Goal: Information Seeking & Learning: Learn about a topic

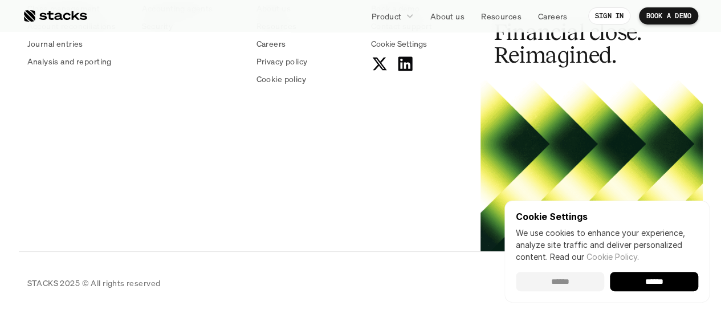
click at [571, 283] on input "******" at bounding box center [560, 281] width 88 height 19
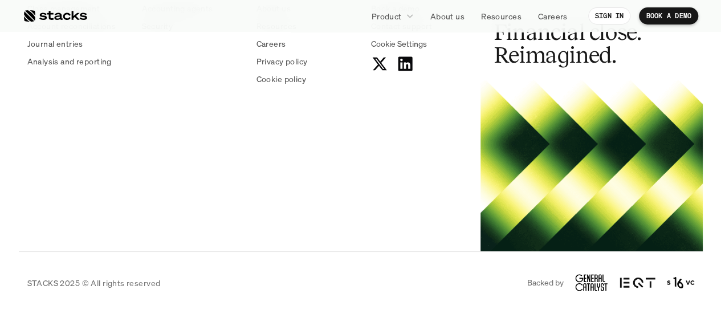
scroll to position [4152, 0]
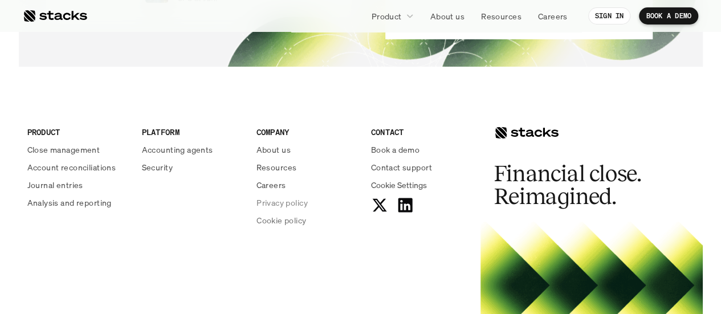
click at [276, 206] on p "Privacy policy" at bounding box center [281, 203] width 51 height 12
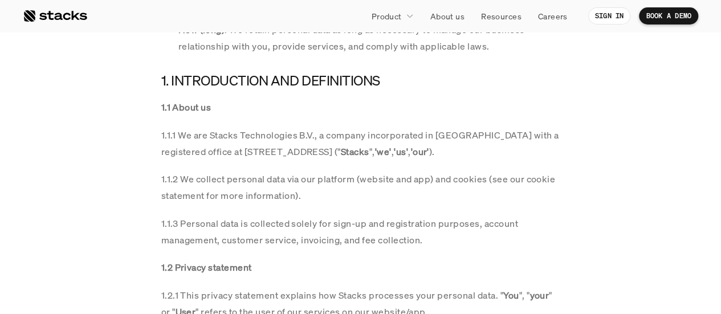
scroll to position [640, 0]
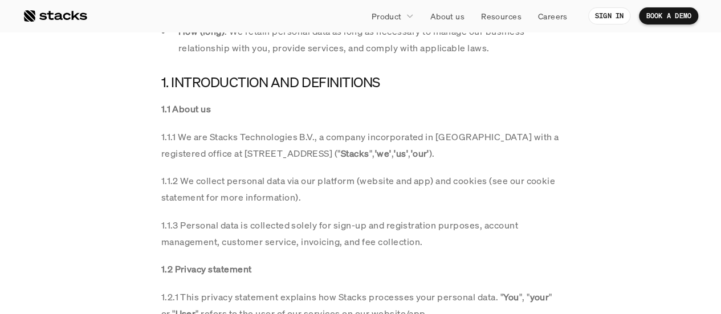
drag, startPoint x: 211, startPoint y: 136, endPoint x: 295, endPoint y: 136, distance: 84.3
click at [295, 136] on p "1.1.1 We are Stacks Technologies B.V., a company incorporated in [GEOGRAPHIC_DA…" at bounding box center [360, 145] width 399 height 33
copy p "Stacks Technologies"
click at [366, 194] on p "1.1.2 We collect personal data via our platform (website and app) and cookies (…" at bounding box center [360, 189] width 399 height 33
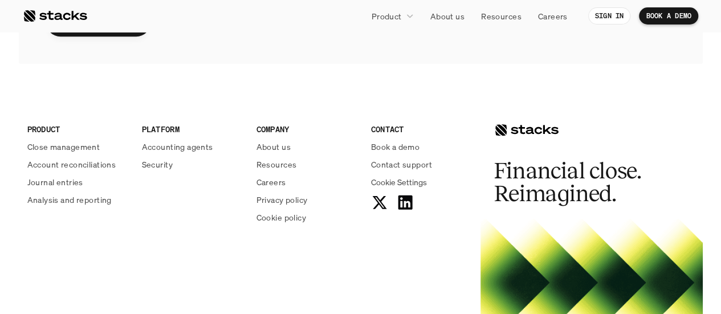
scroll to position [2680, 0]
click at [277, 211] on p "Cookie policy" at bounding box center [281, 217] width 50 height 12
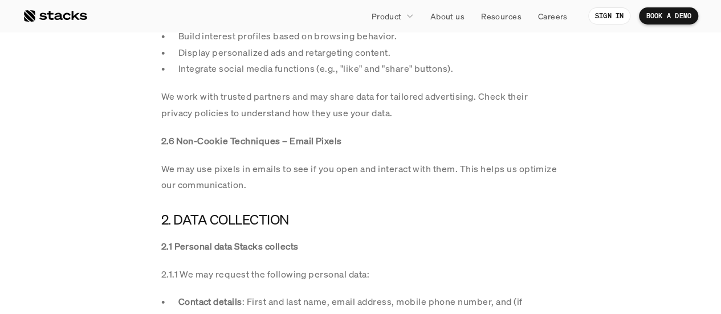
scroll to position [1457, 0]
